Goal: Task Accomplishment & Management: Manage account settings

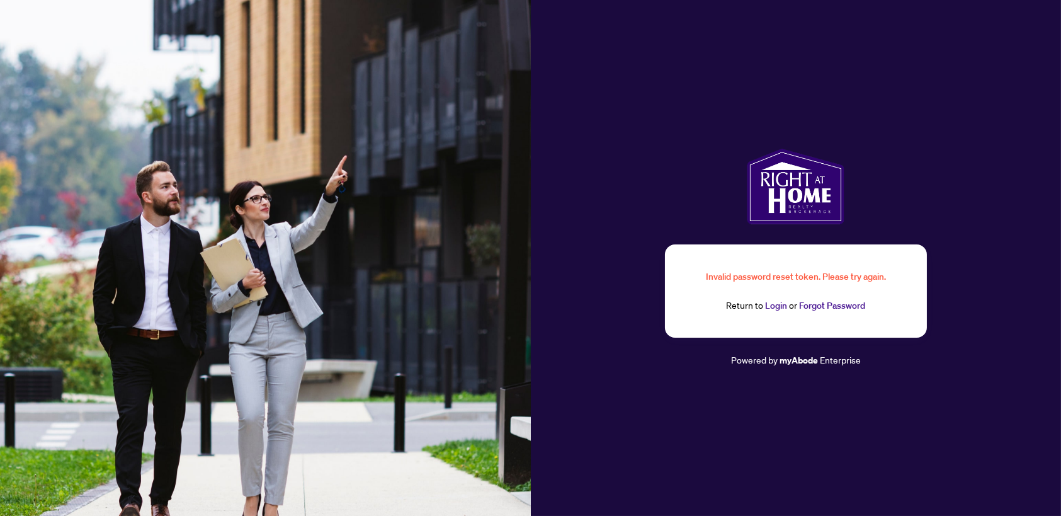
click at [808, 206] on img at bounding box center [796, 187] width 98 height 76
click at [775, 309] on link "Login" at bounding box center [776, 305] width 22 height 11
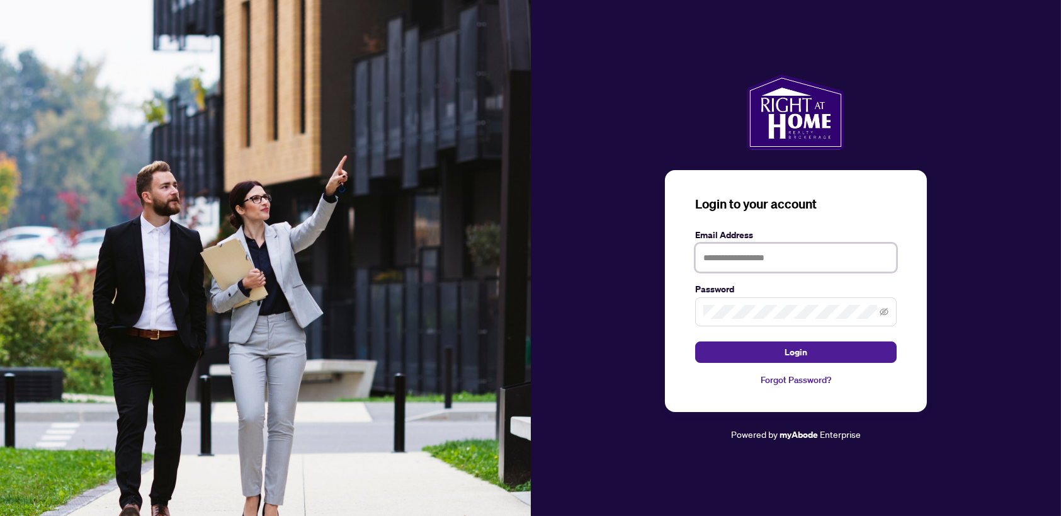
click at [752, 255] on input "text" at bounding box center [795, 257] width 201 height 29
type input "**********"
click at [807, 358] on button "Login" at bounding box center [795, 351] width 201 height 21
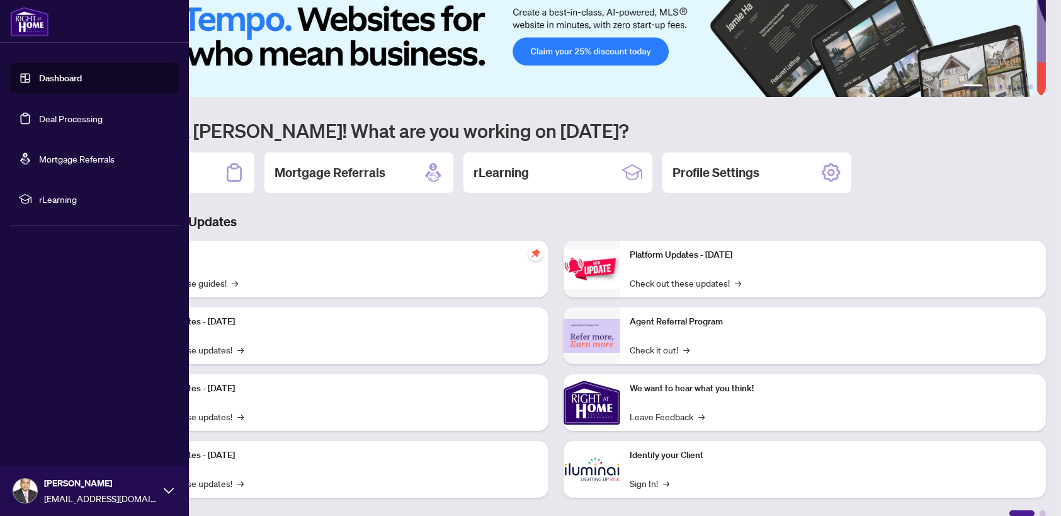
scroll to position [38, 0]
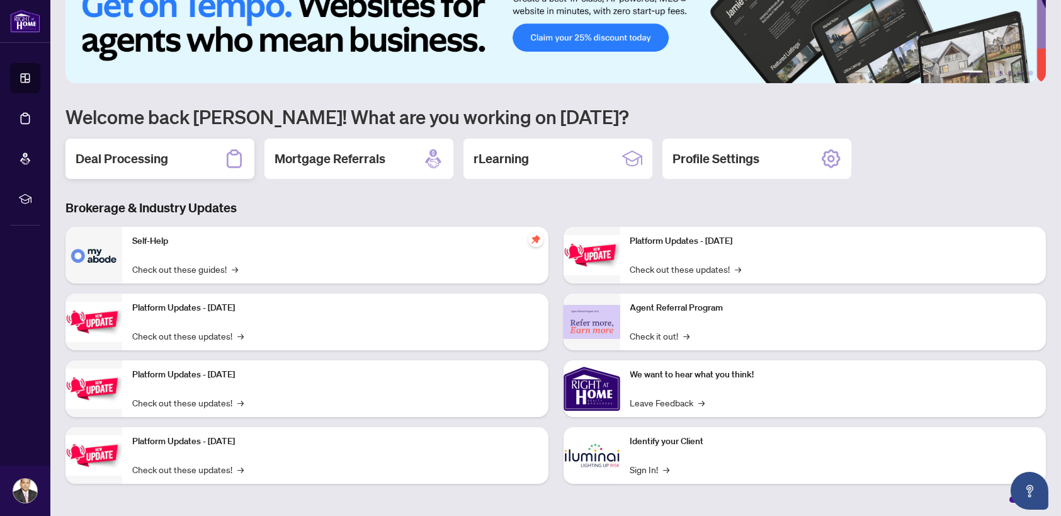
click at [135, 161] on h2 "Deal Processing" at bounding box center [122, 159] width 93 height 18
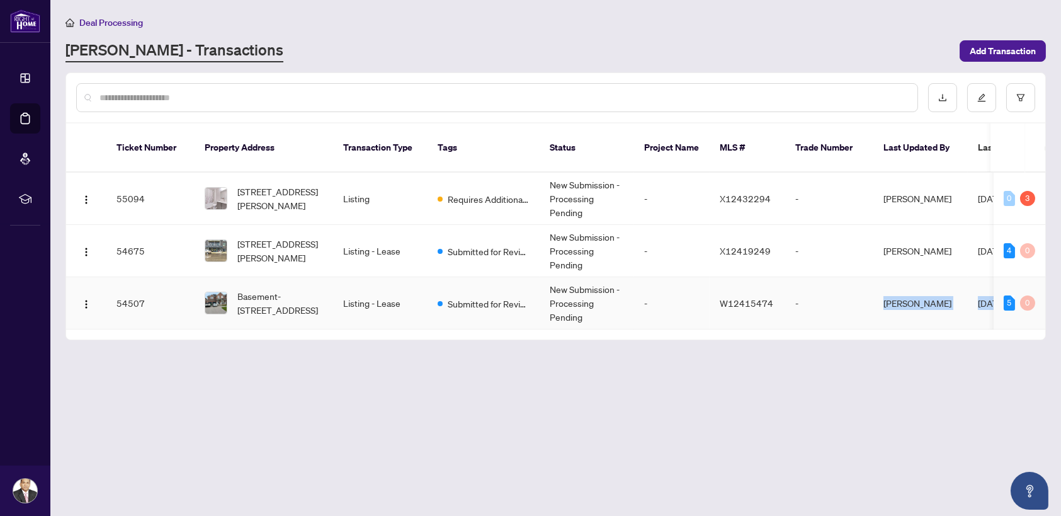
drag, startPoint x: 828, startPoint y: 307, endPoint x: 1008, endPoint y: 293, distance: 180.5
click at [1008, 293] on tr "54507 Basement-[STREET_ADDRESS] Listing - Lease Submitted for Review New Submis…" at bounding box center [687, 303] width 1242 height 52
drag, startPoint x: 840, startPoint y: 311, endPoint x: 964, endPoint y: 307, distance: 123.4
click at [964, 307] on tr "54507 Basement-[STREET_ADDRESS] Listing - Lease Submitted for Review New Submis…" at bounding box center [687, 303] width 1242 height 52
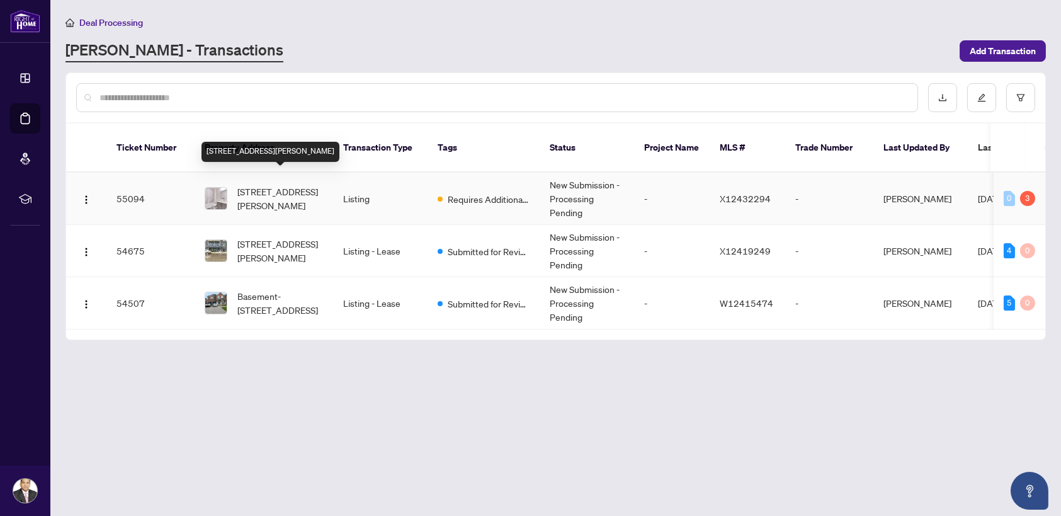
click at [295, 184] on span "[STREET_ADDRESS][PERSON_NAME]" at bounding box center [280, 198] width 86 height 28
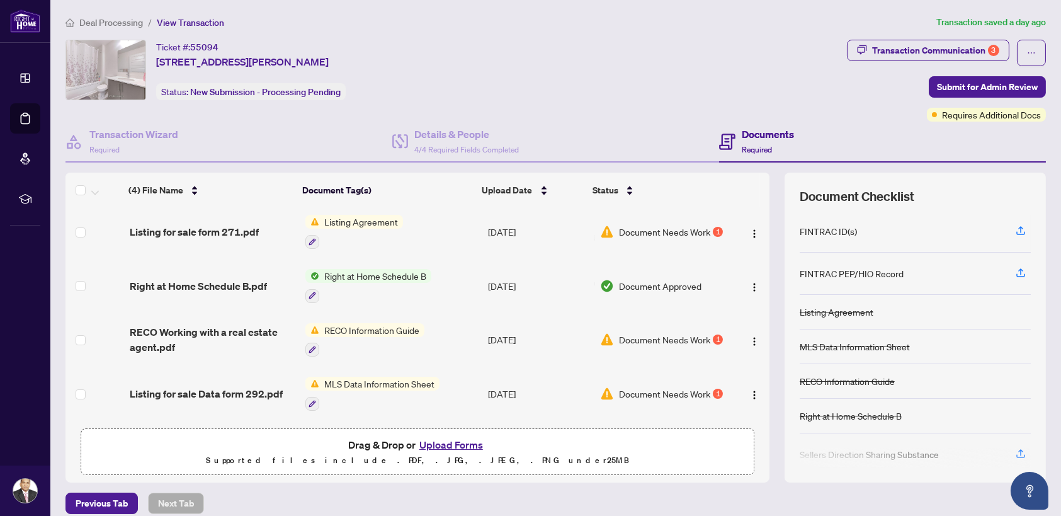
scroll to position [4, 0]
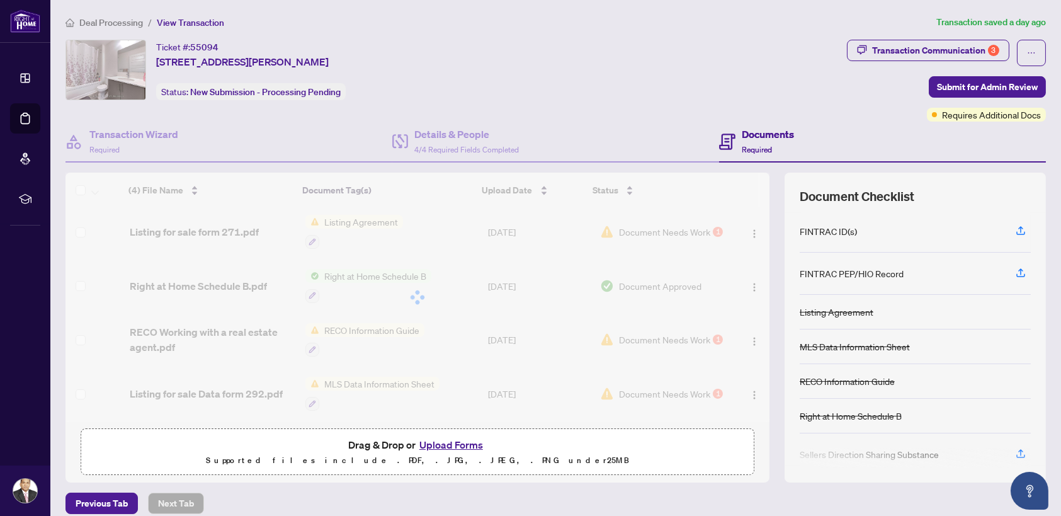
click at [363, 325] on div "(4) File Name Document Tag(s) Upload Date Status (4) File Name Document Tag(s) …" at bounding box center [417, 296] width 704 height 249
click at [363, 325] on div at bounding box center [417, 296] width 704 height 249
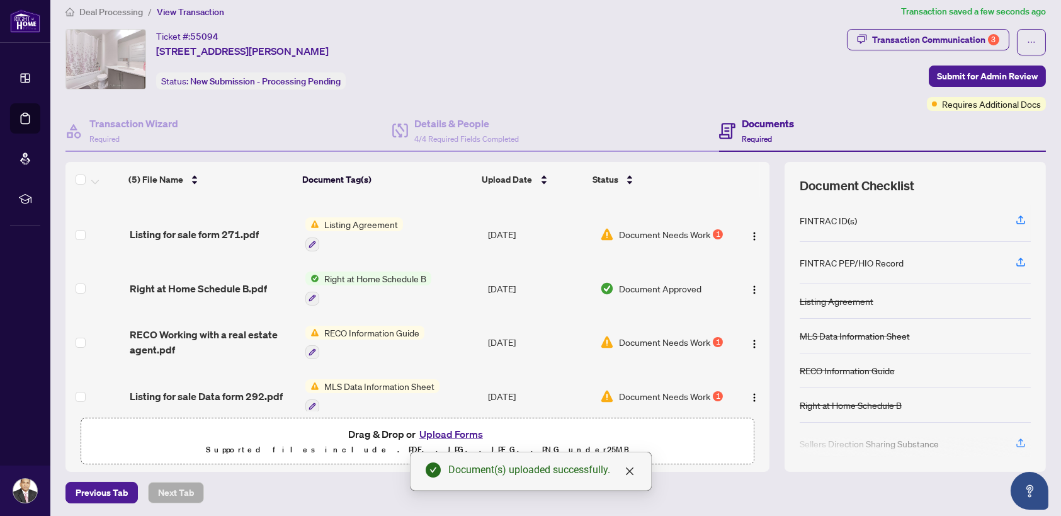
scroll to position [44, 0]
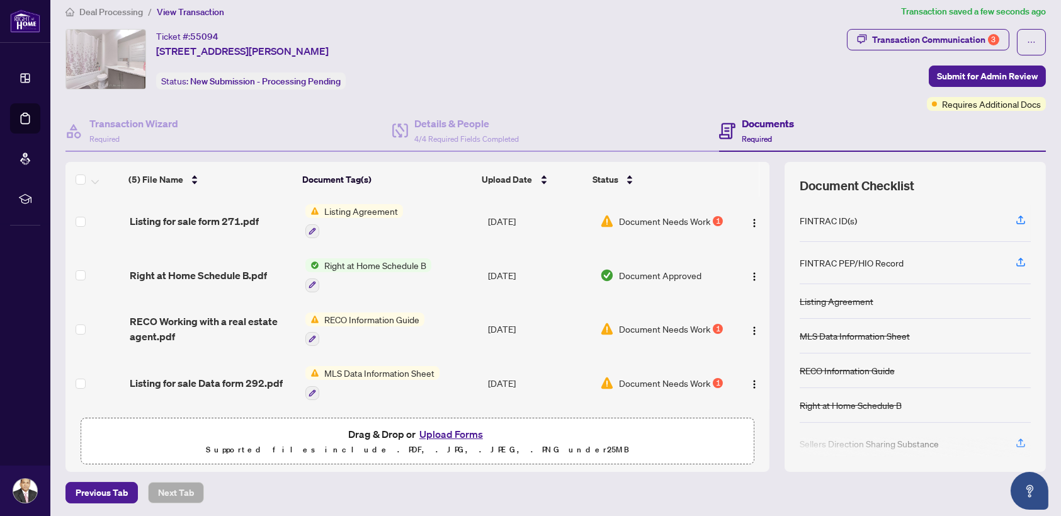
click at [376, 367] on span "MLS Data Information Sheet" at bounding box center [379, 373] width 120 height 14
click at [504, 431] on div "Drag & Drop or Upload Forms Supported files include .PDF, .JPG, .JPEG, .PNG und…" at bounding box center [417, 440] width 657 height 31
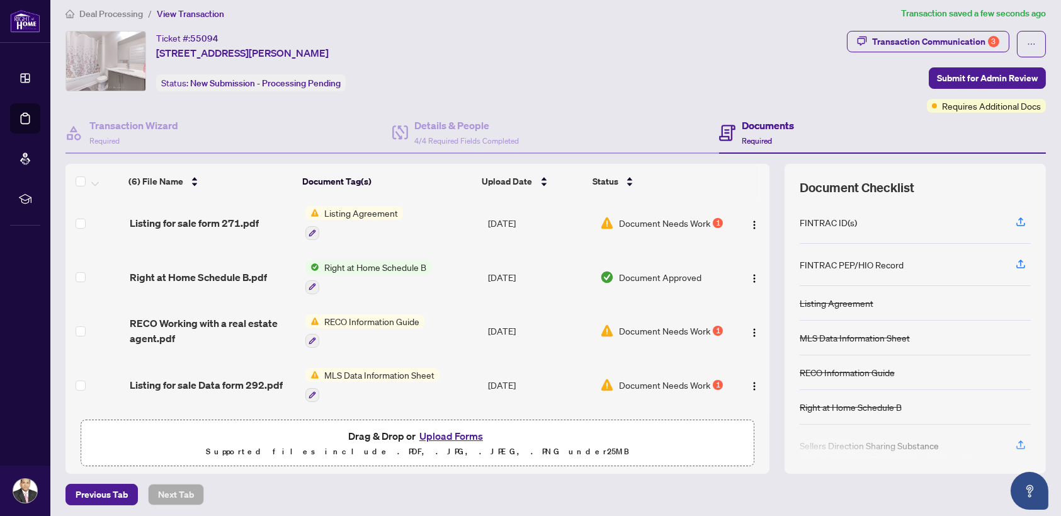
scroll to position [11, 0]
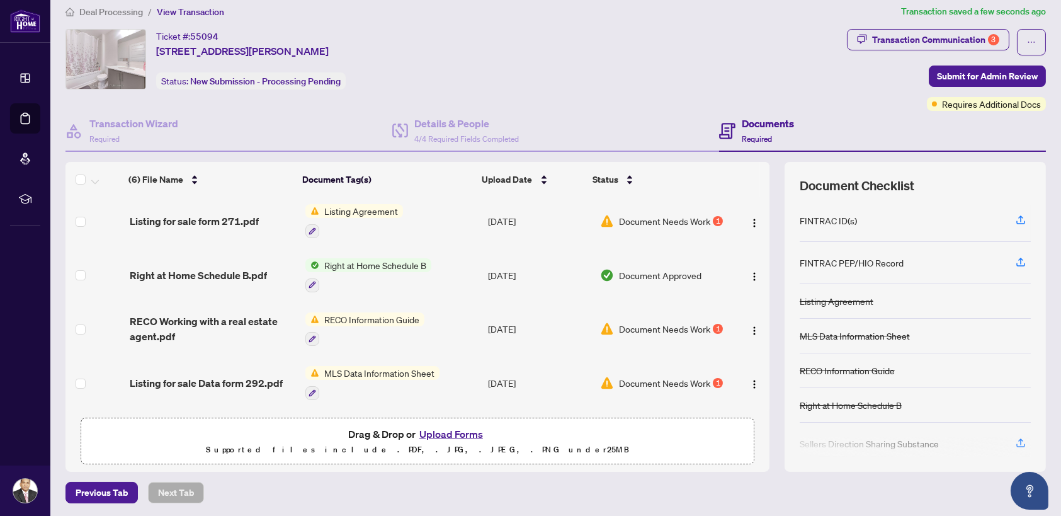
click at [382, 366] on span "MLS Data Information Sheet" at bounding box center [379, 373] width 120 height 14
click at [349, 429] on span "MLS Data Information Sheet" at bounding box center [373, 431] width 120 height 14
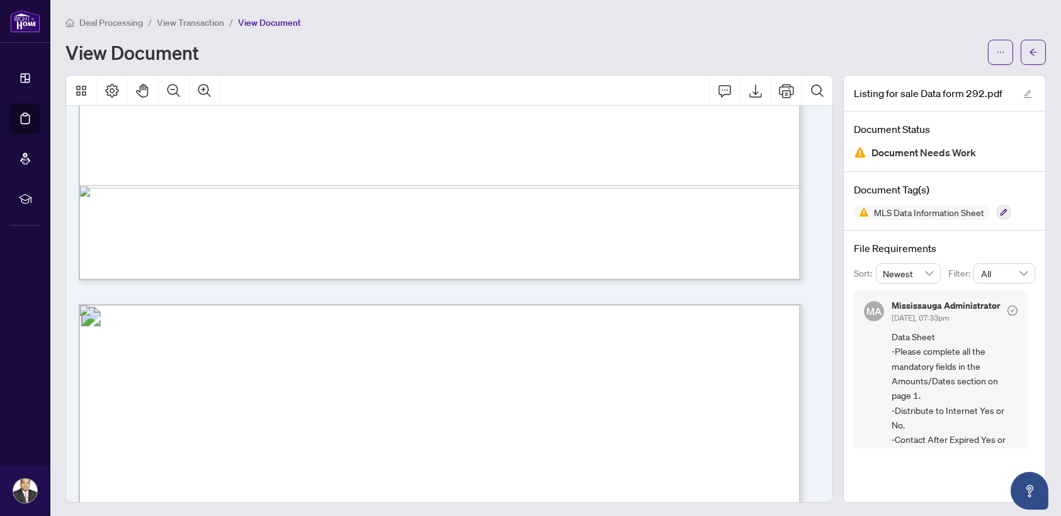
scroll to position [2455, 0]
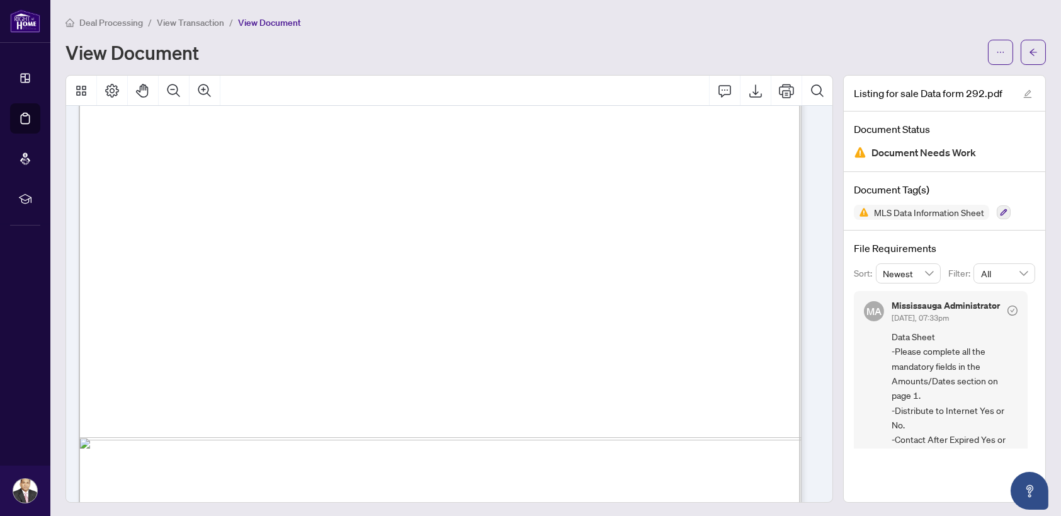
click at [382, 228] on div "Page 3" at bounding box center [776, 499] width 1394 height 1815
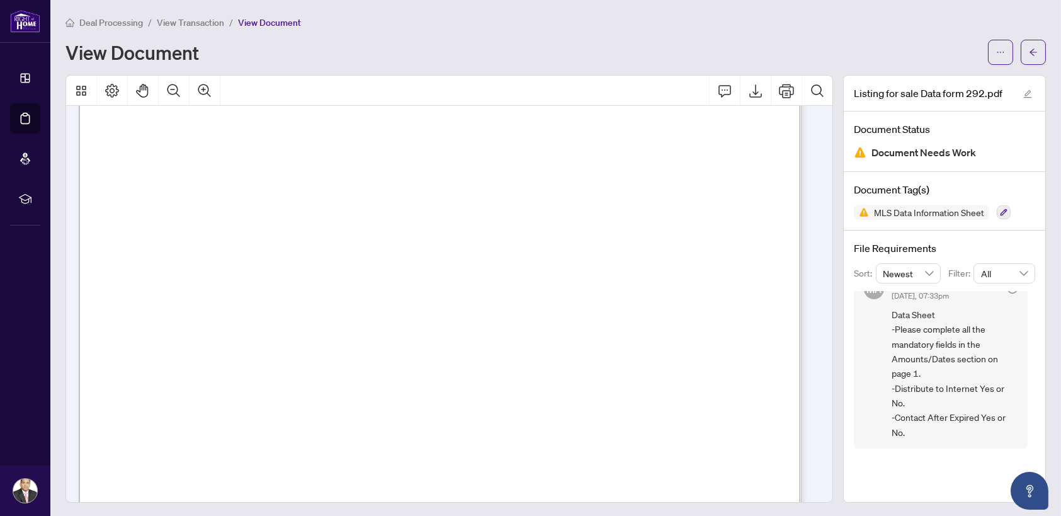
scroll to position [0, 0]
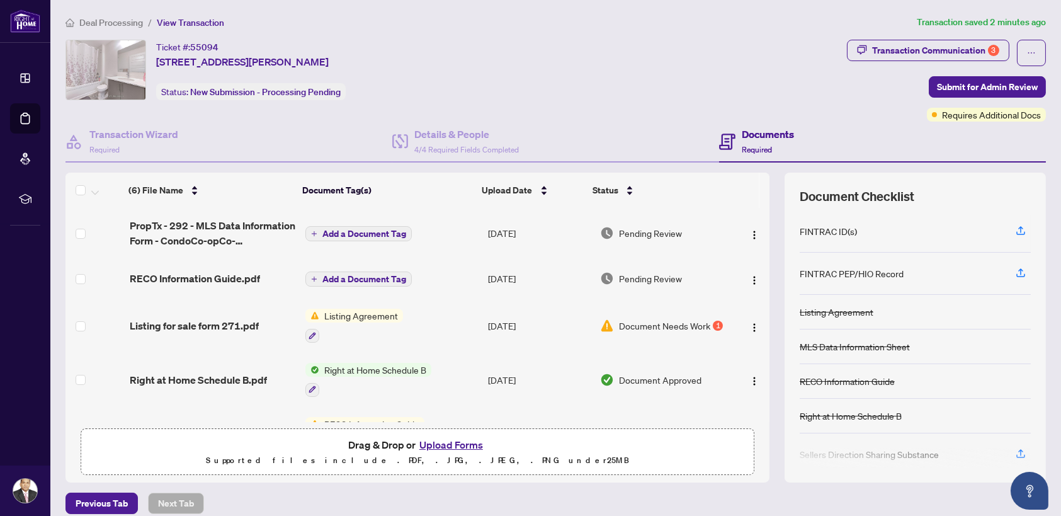
drag, startPoint x: 353, startPoint y: 230, endPoint x: 813, endPoint y: 465, distance: 516.8
click at [801, 513] on main "Deal Processing / View Transaction Transaction saved 2 minutes ago Ticket #: 55…" at bounding box center [555, 258] width 1010 height 516
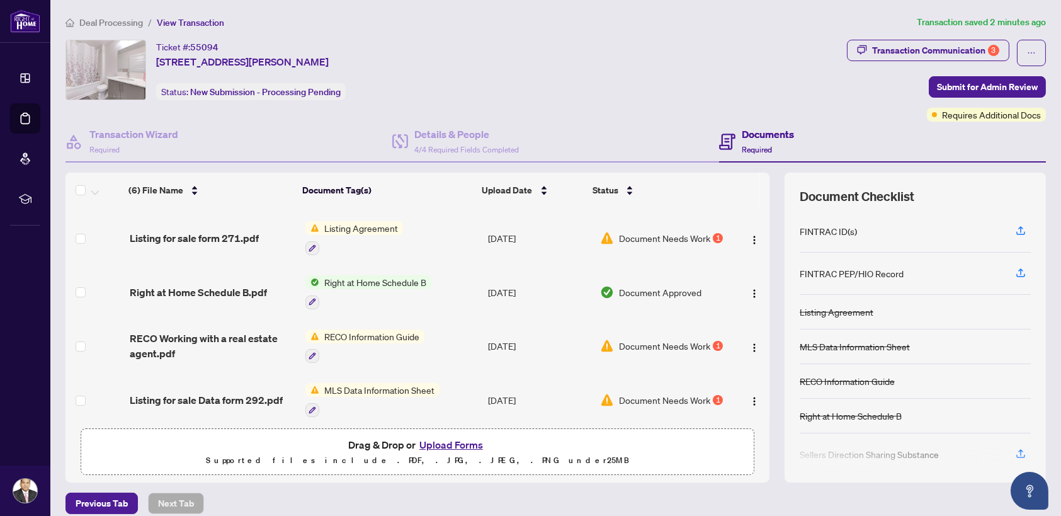
scroll to position [94, 0]
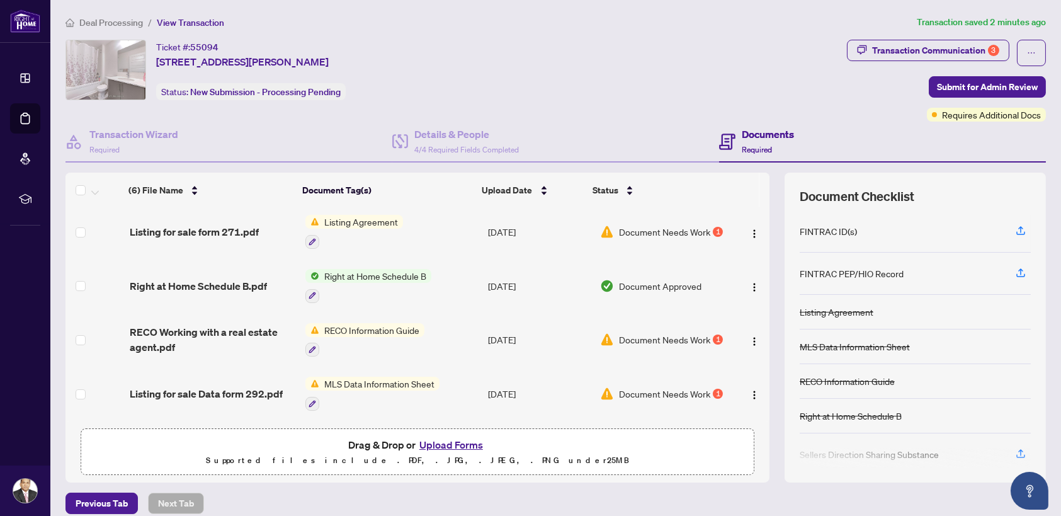
click at [645, 337] on span "Document Needs Work" at bounding box center [664, 339] width 91 height 14
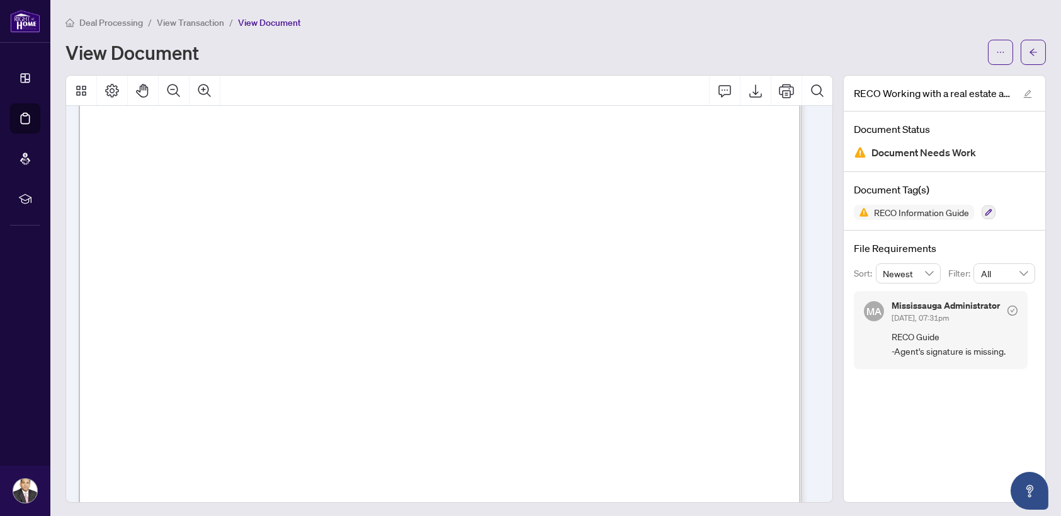
scroll to position [11615, 0]
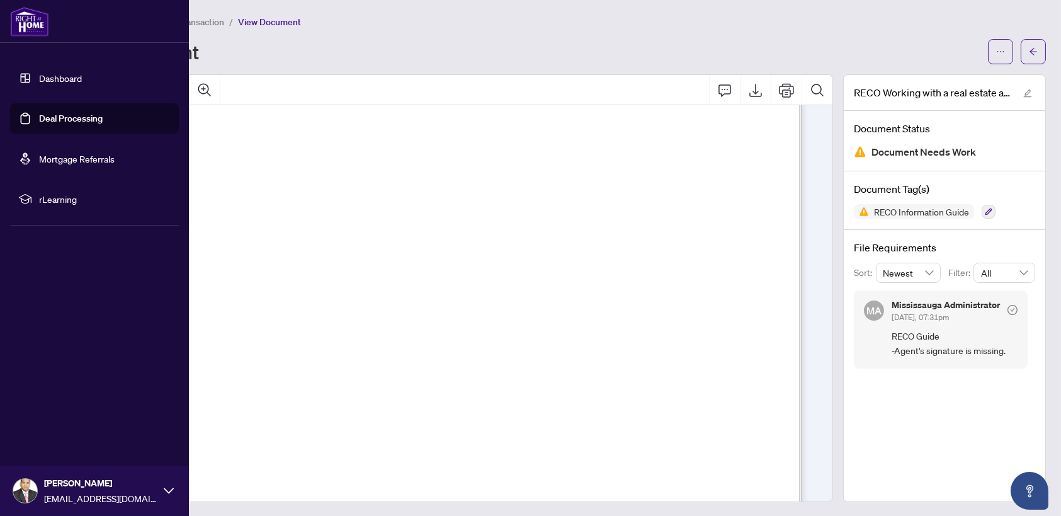
click at [70, 82] on link "Dashboard" at bounding box center [60, 77] width 43 height 11
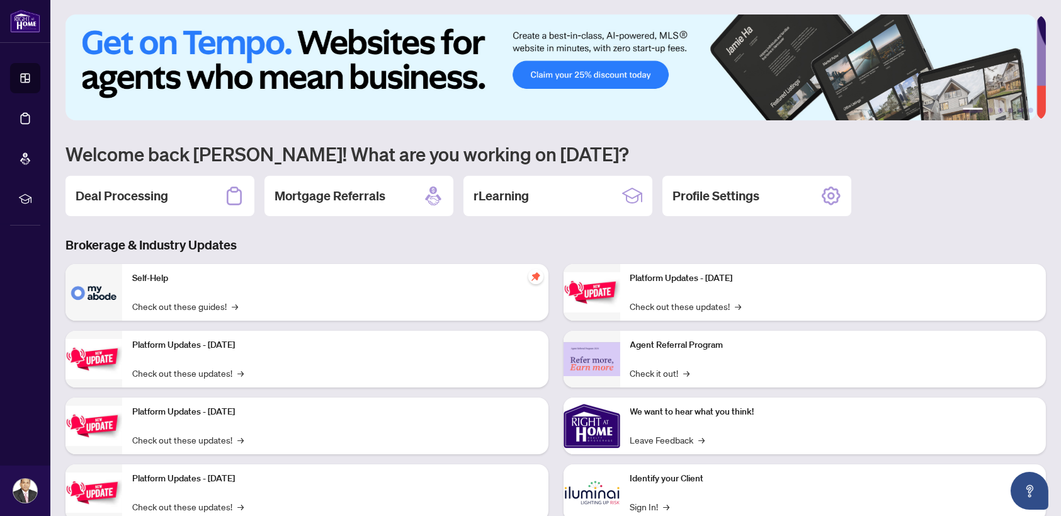
scroll to position [38, 0]
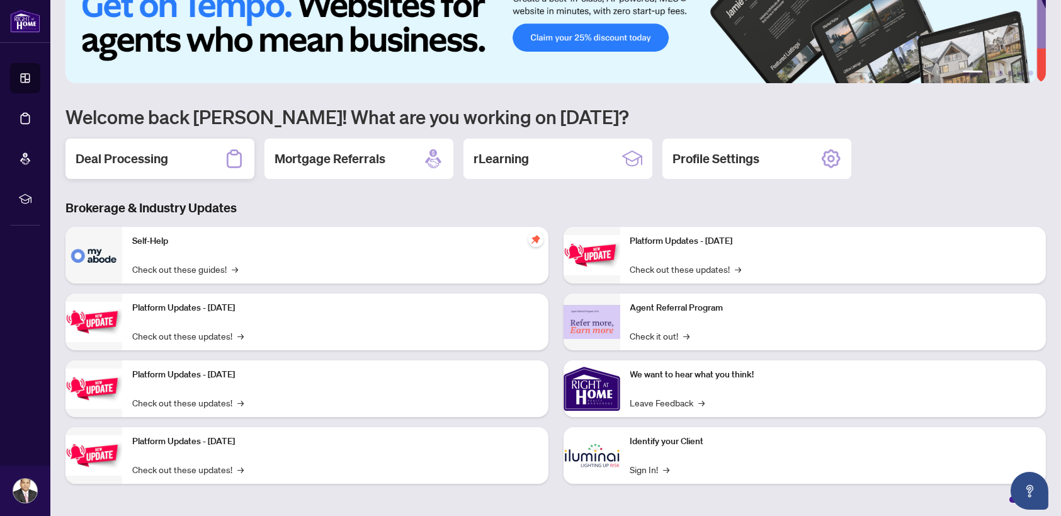
click at [144, 164] on h2 "Deal Processing" at bounding box center [122, 159] width 93 height 18
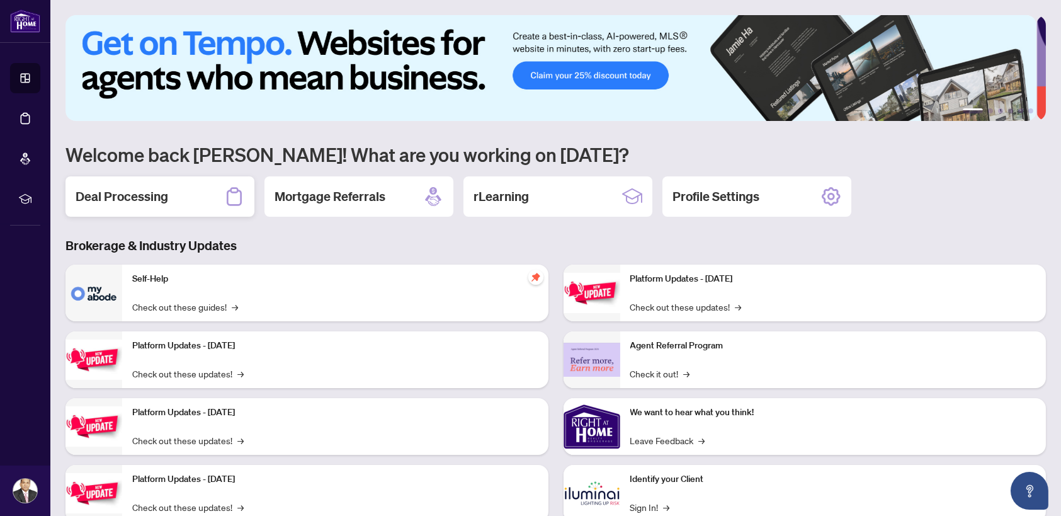
click at [155, 199] on h2 "Deal Processing" at bounding box center [122, 197] width 93 height 18
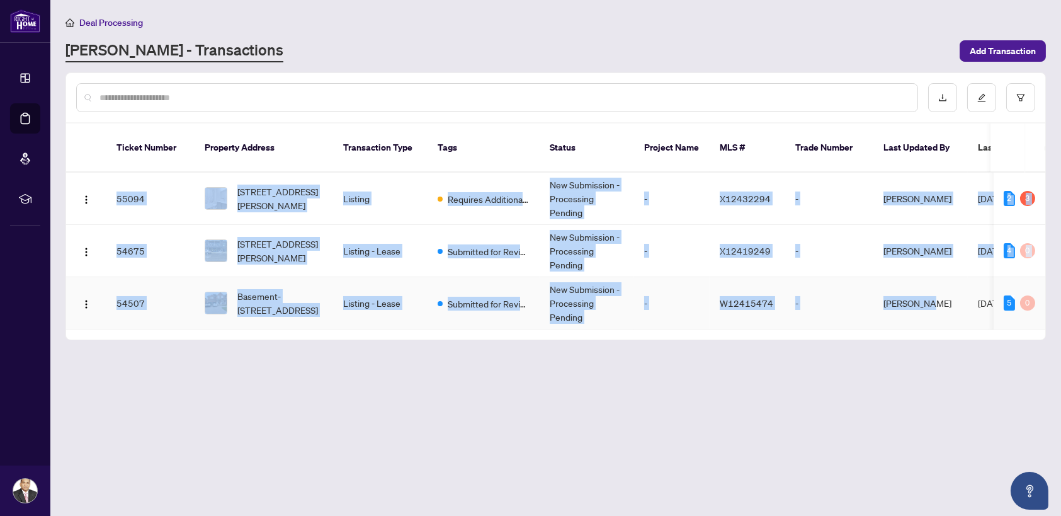
drag, startPoint x: 814, startPoint y: 318, endPoint x: 927, endPoint y: 300, distance: 114.7
click at [927, 300] on div "Ticket Number Property Address Transaction Type Tags Status Project Name MLS # …" at bounding box center [555, 231] width 979 height 216
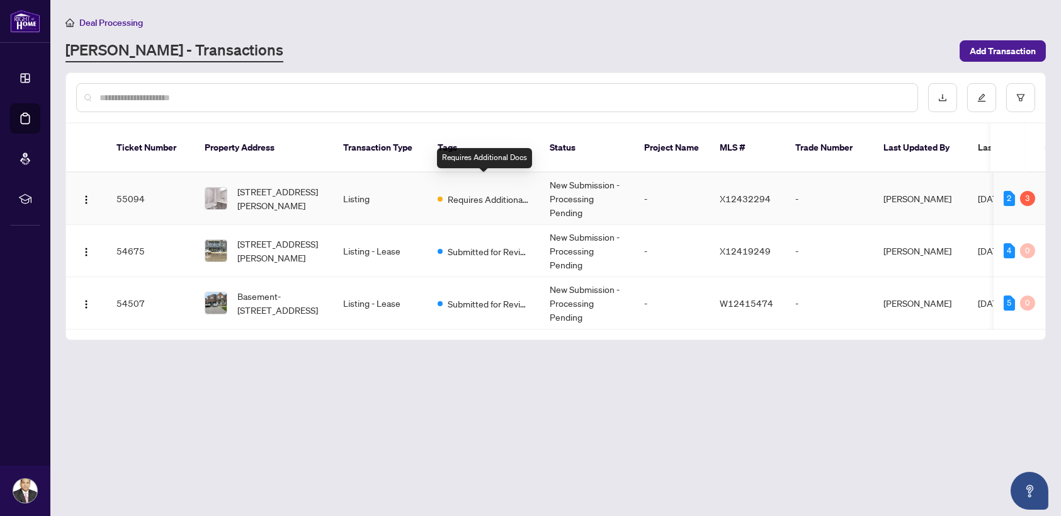
click at [456, 192] on span "Requires Additional Docs" at bounding box center [489, 199] width 82 height 14
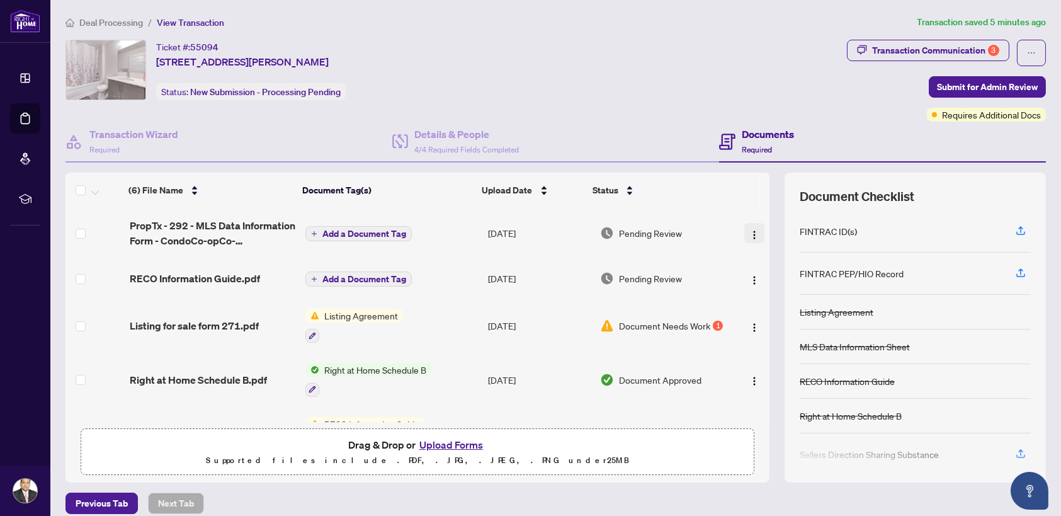
click at [749, 233] on img "button" at bounding box center [754, 235] width 10 height 10
click at [595, 208] on td "Pending Review" at bounding box center [663, 233] width 136 height 50
click at [626, 187] on div "Status" at bounding box center [654, 190] width 124 height 14
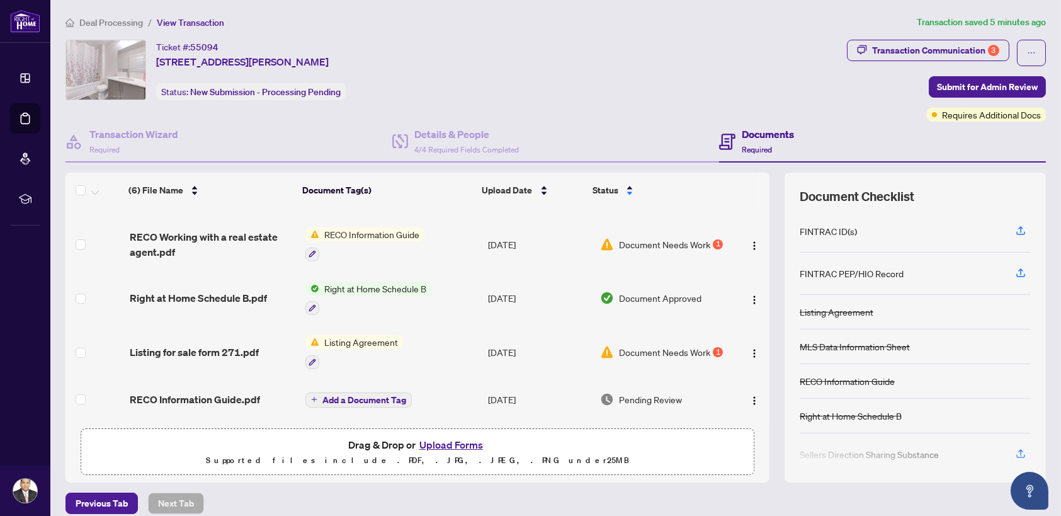
scroll to position [94, 0]
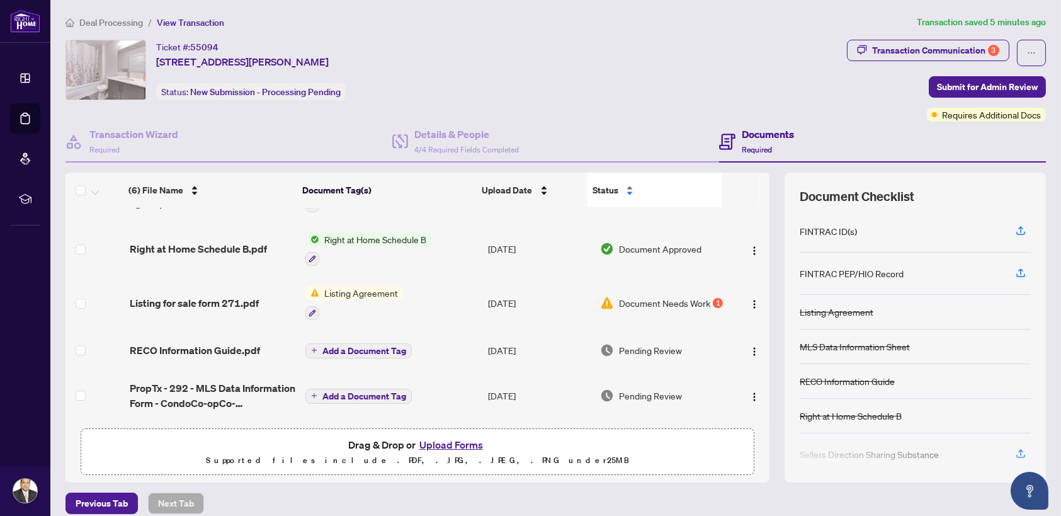
click at [626, 186] on div "Status" at bounding box center [654, 190] width 124 height 14
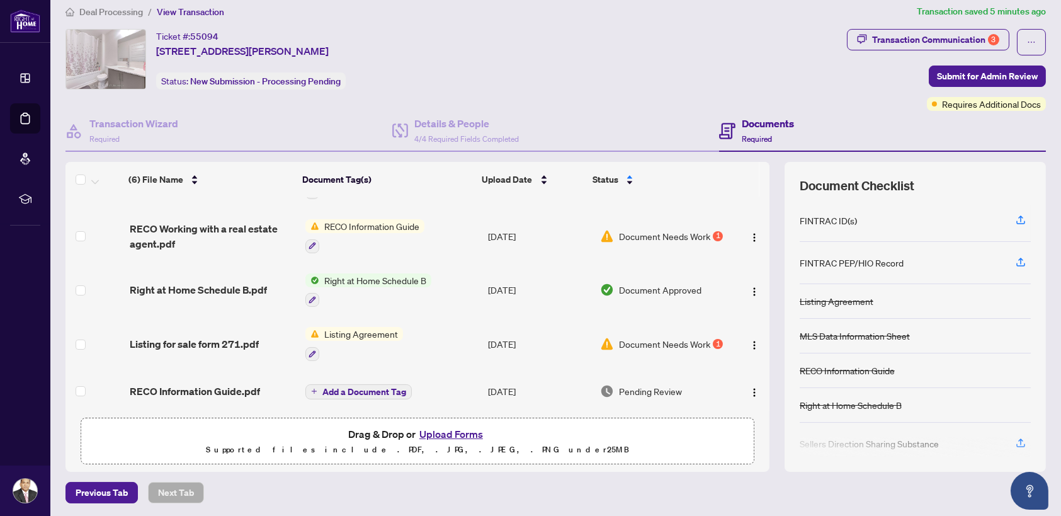
scroll to position [0, 0]
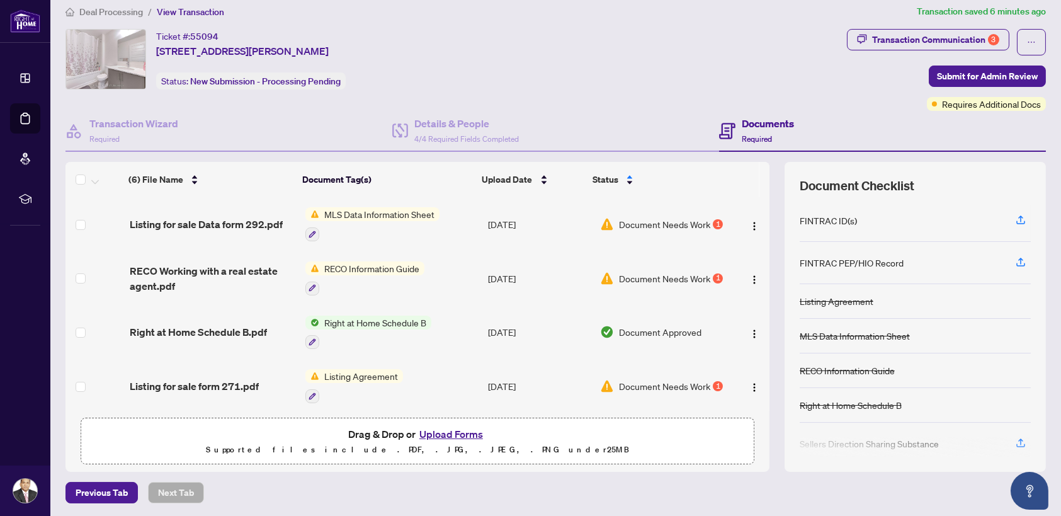
click at [360, 266] on span "RECO Information Guide" at bounding box center [371, 268] width 105 height 14
click at [309, 286] on icon "button" at bounding box center [312, 288] width 7 height 7
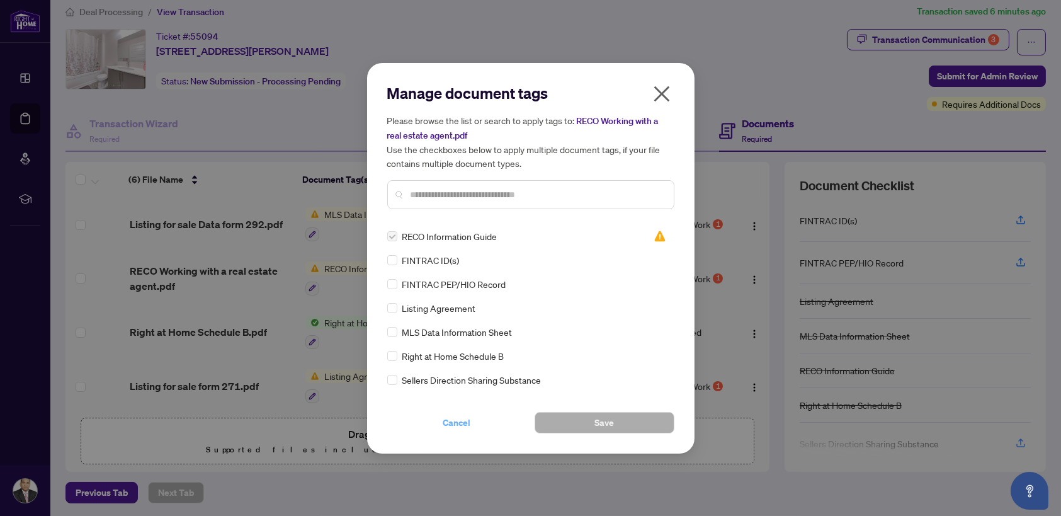
click at [455, 422] on span "Cancel" at bounding box center [457, 422] width 28 height 20
